Goal: Task Accomplishment & Management: Use online tool/utility

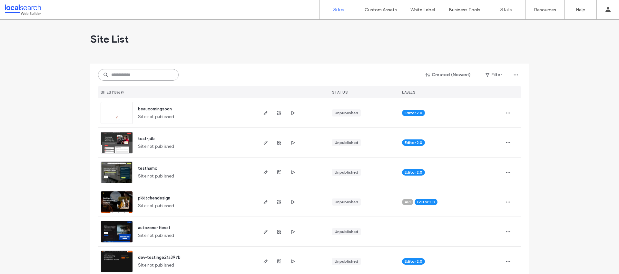
click at [115, 73] on input at bounding box center [138, 75] width 81 height 12
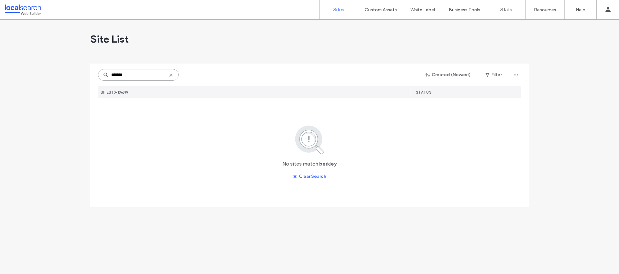
click at [120, 75] on input "*******" at bounding box center [138, 75] width 81 height 12
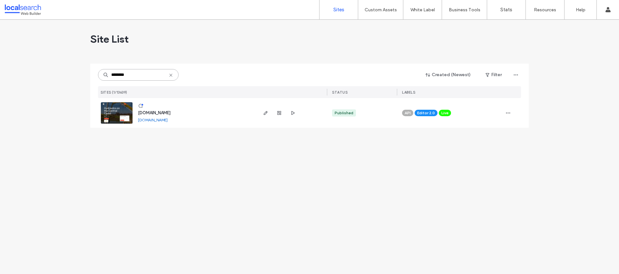
type input "********"
click at [119, 112] on img at bounding box center [117, 124] width 32 height 44
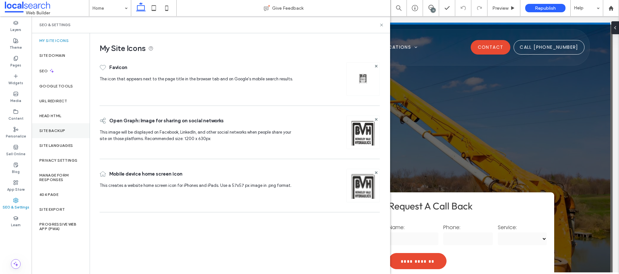
click at [56, 133] on div "Site Backup" at bounding box center [61, 130] width 58 height 15
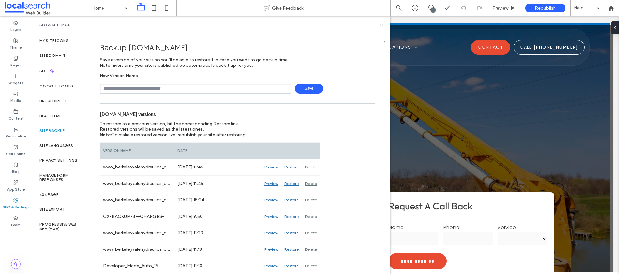
click at [160, 89] on input "text" at bounding box center [196, 88] width 192 height 10
click at [382, 24] on icon at bounding box center [381, 25] width 5 height 5
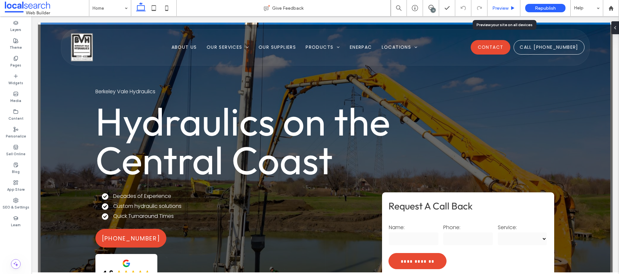
click at [507, 6] on span "Preview" at bounding box center [500, 7] width 16 height 5
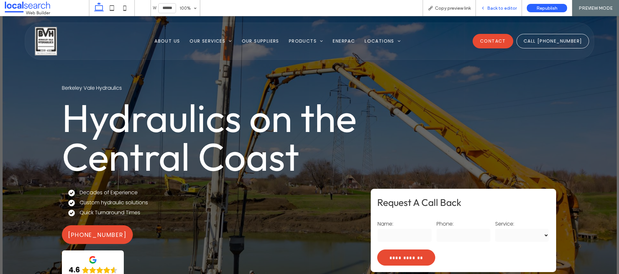
click at [490, 6] on span "Back to editor" at bounding box center [502, 7] width 30 height 5
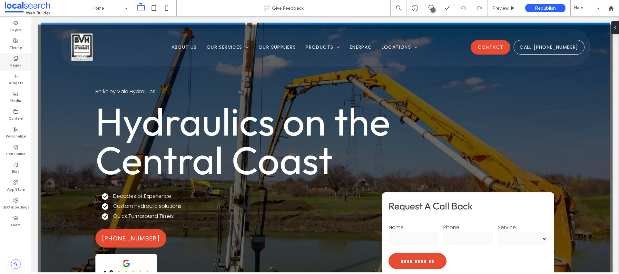
click at [14, 66] on label "Pages" at bounding box center [15, 64] width 11 height 7
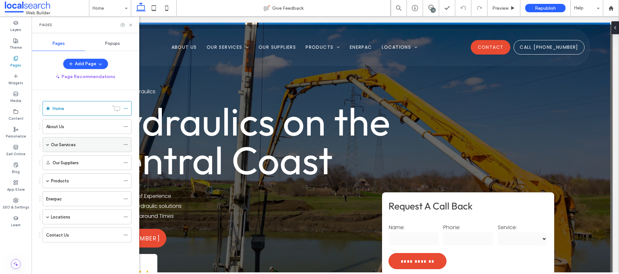
click at [75, 147] on label "Our Services" at bounding box center [63, 144] width 25 height 11
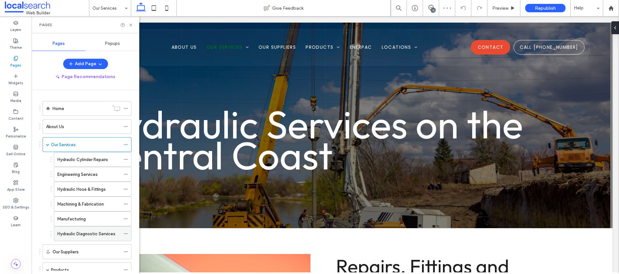
click at [100, 232] on label "Hydraulic Diagnostic Services" at bounding box center [86, 233] width 58 height 11
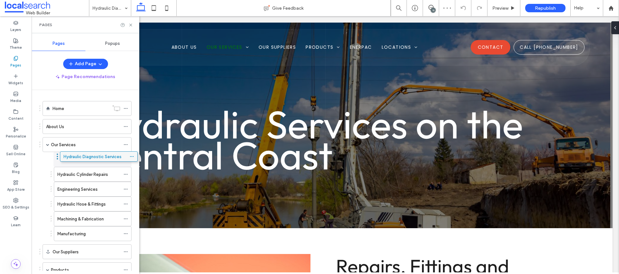
drag, startPoint x: 85, startPoint y: 230, endPoint x: 91, endPoint y: 152, distance: 78.5
click at [131, 24] on icon at bounding box center [130, 25] width 5 height 5
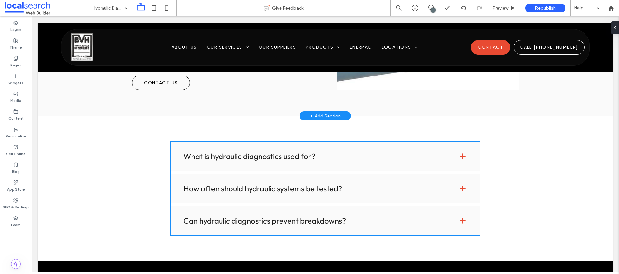
scroll to position [815, 0]
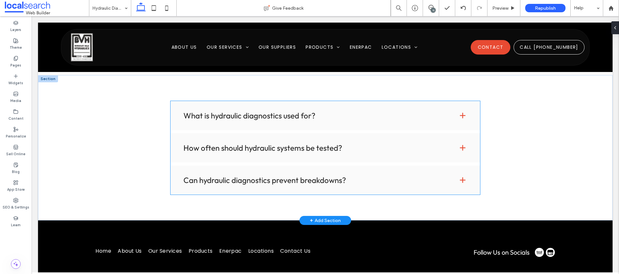
click at [248, 121] on div "What is hydraulic diagnostics used for?" at bounding box center [324, 115] width 309 height 29
type input "*"
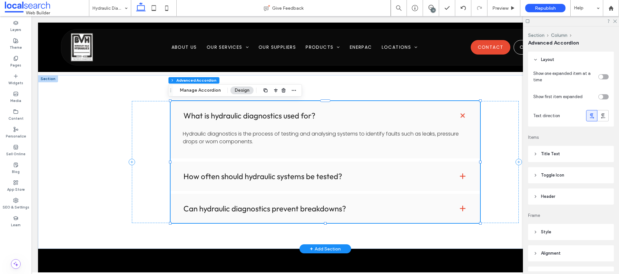
click at [256, 182] on div "How often should hydraulic systems be tested?" at bounding box center [324, 175] width 309 height 29
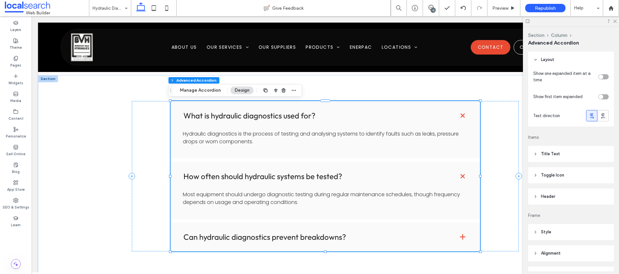
click at [263, 233] on h4 "Can hydraulic diagnostics prevent breakdowns?" at bounding box center [315, 237] width 264 height 8
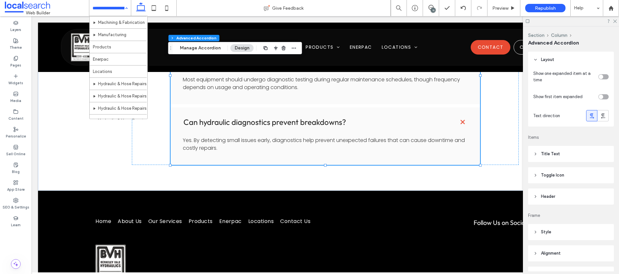
scroll to position [105, 0]
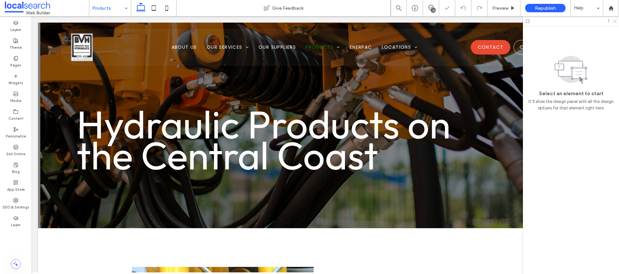
click at [614, 22] on icon at bounding box center [614, 21] width 4 height 4
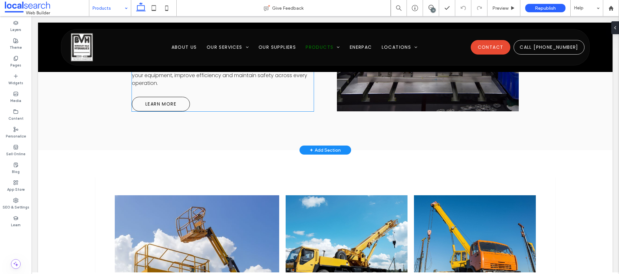
scroll to position [3134, 0]
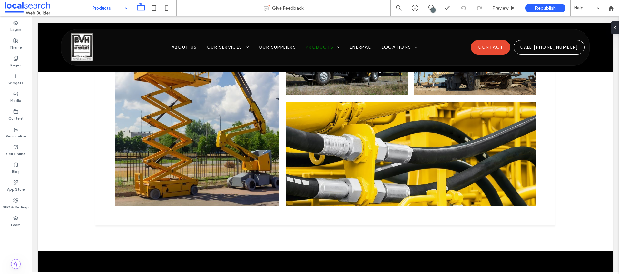
click at [36, 8] on span at bounding box center [47, 8] width 84 height 13
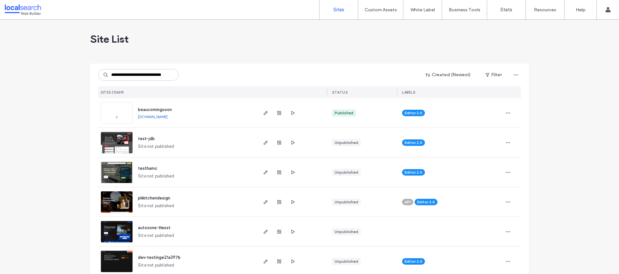
scroll to position [0, 15]
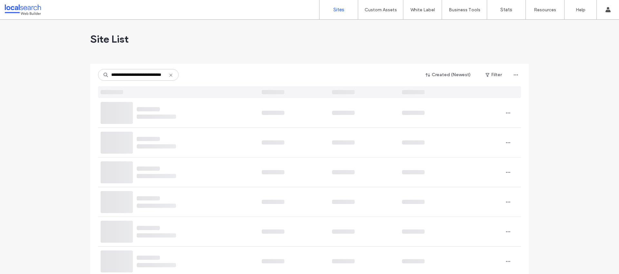
type input "**********"
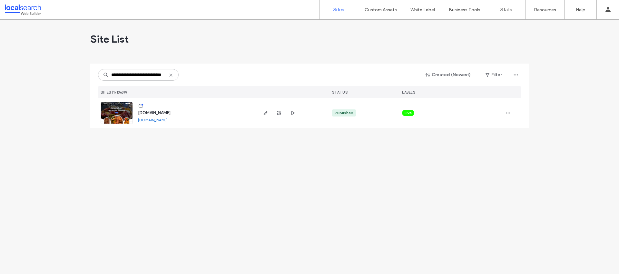
click at [118, 103] on img at bounding box center [117, 124] width 32 height 44
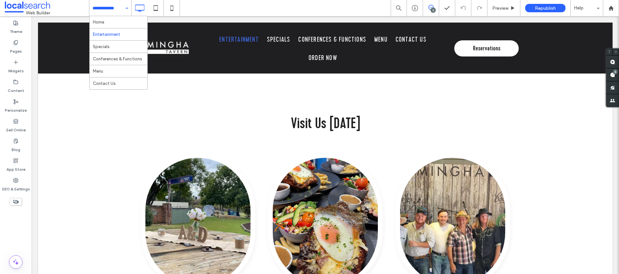
scroll to position [689, 0]
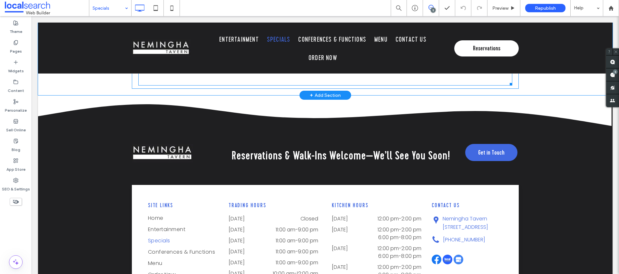
scroll to position [1607, 0]
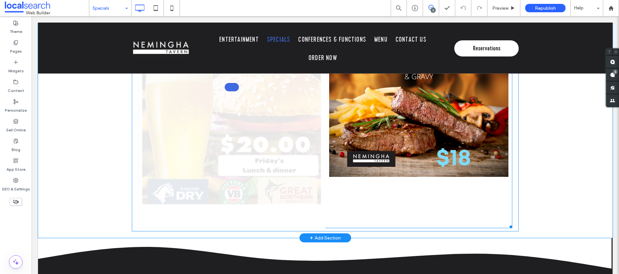
click at [170, 112] on link at bounding box center [231, 87] width 179 height 274
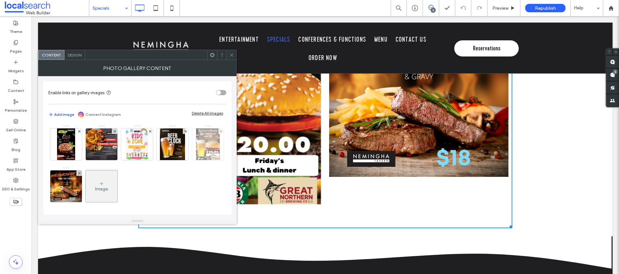
click at [196, 160] on img at bounding box center [208, 144] width 24 height 32
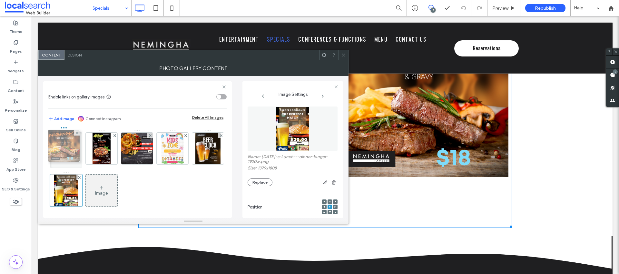
drag, startPoint x: 102, startPoint y: 193, endPoint x: 63, endPoint y: 149, distance: 59.4
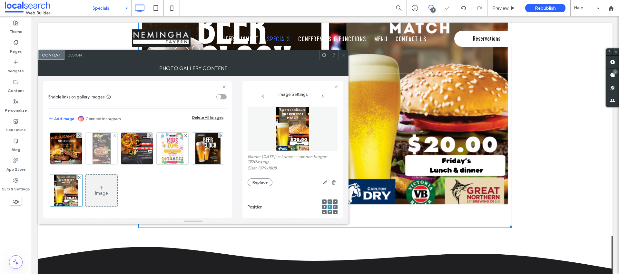
click at [103, 150] on img at bounding box center [101, 148] width 18 height 32
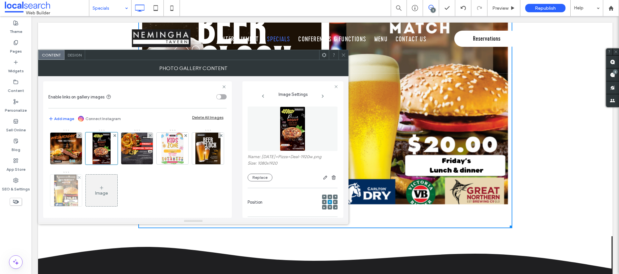
click at [78, 182] on img at bounding box center [66, 190] width 24 height 32
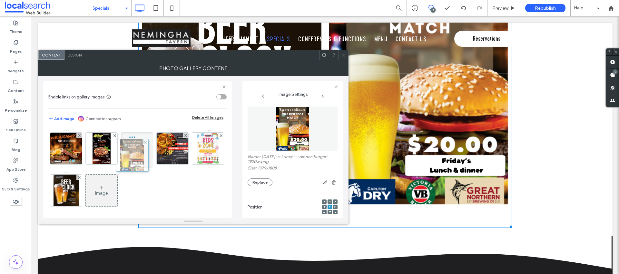
drag, startPoint x: 98, startPoint y: 185, endPoint x: 127, endPoint y: 150, distance: 45.5
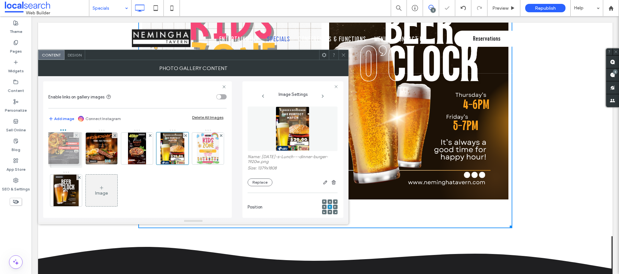
drag, startPoint x: 181, startPoint y: 148, endPoint x: 71, endPoint y: 147, distance: 110.8
click at [59, 146] on img at bounding box center [66, 148] width 32 height 32
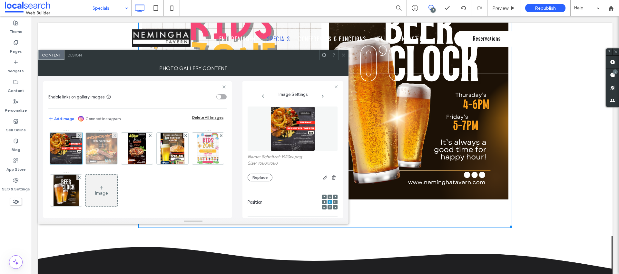
click at [104, 145] on img at bounding box center [102, 148] width 32 height 32
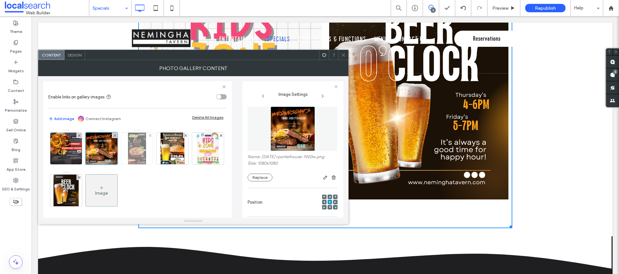
click at [130, 159] on img at bounding box center [137, 148] width 18 height 32
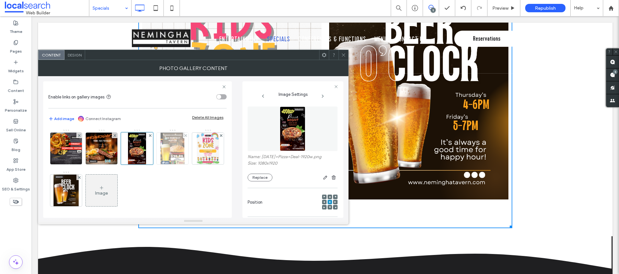
click at [168, 149] on img at bounding box center [172, 148] width 24 height 32
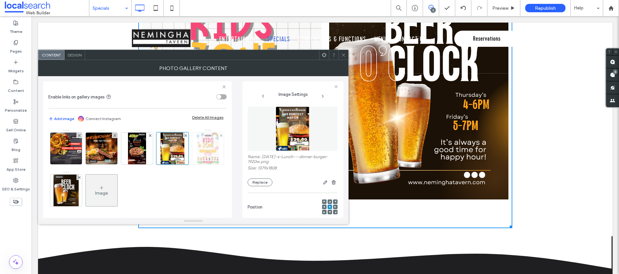
click at [197, 164] on img at bounding box center [208, 148] width 22 height 32
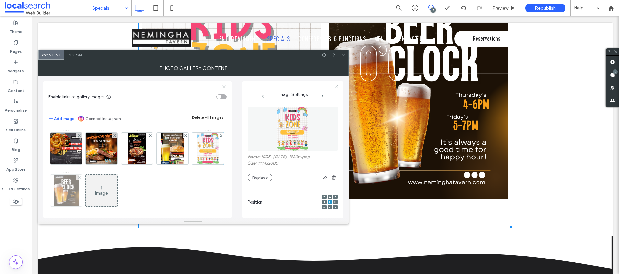
click at [79, 194] on img at bounding box center [65, 190] width 25 height 32
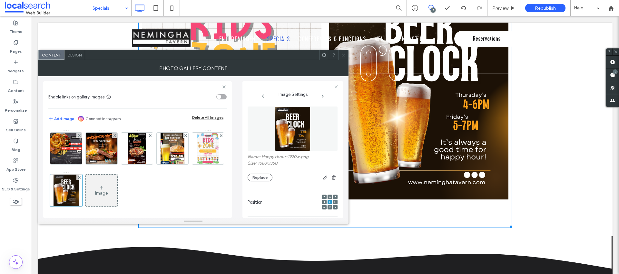
click at [341, 54] on icon at bounding box center [343, 55] width 5 height 5
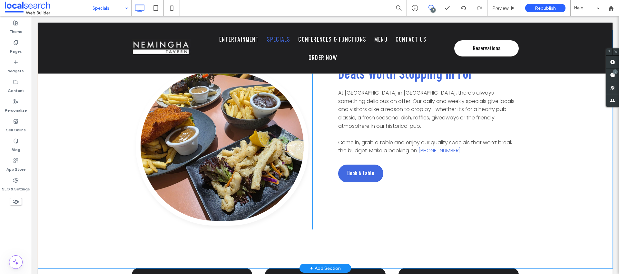
scroll to position [146, 0]
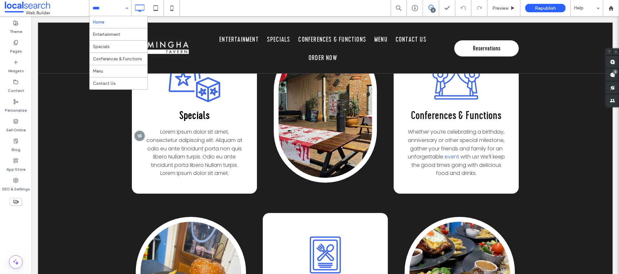
scroll to position [1217, 0]
